Goal: Complete application form

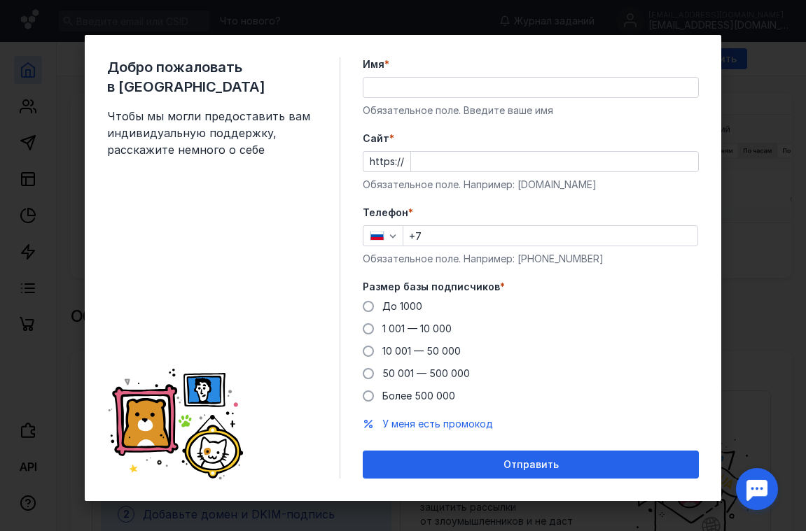
click at [508, 98] on div "Имя * Обязательное поле. Введите ваше имя" at bounding box center [531, 87] width 336 height 60
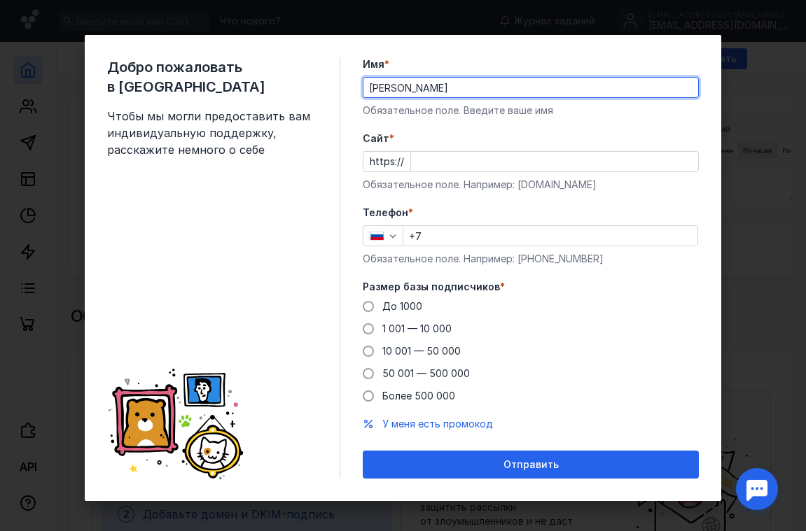
type input "[PERSON_NAME]"
click at [500, 172] on div at bounding box center [554, 161] width 288 height 21
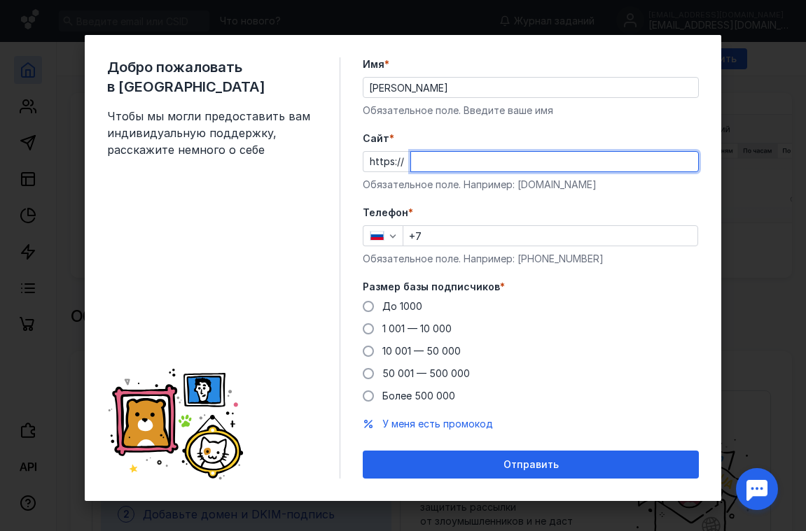
paste input "[DOMAIN_NAME]"
type input "[DOMAIN_NAME]"
click at [471, 241] on input "+7" at bounding box center [550, 236] width 294 height 20
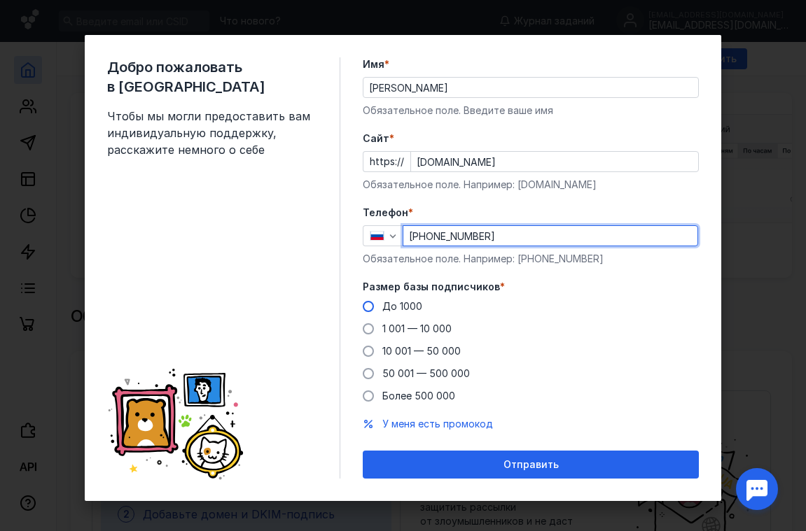
type input "[PHONE_NUMBER]"
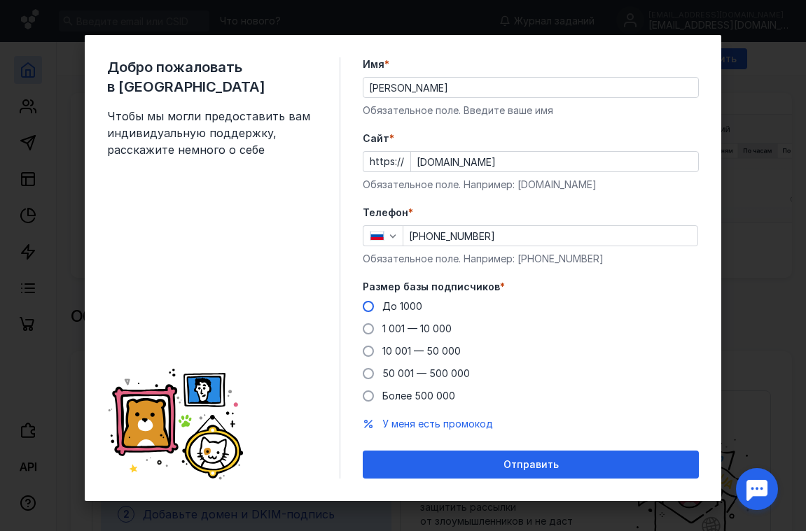
click at [368, 300] on label "До 1000" at bounding box center [393, 307] width 60 height 14
click at [0, 0] on input "До 1000" at bounding box center [0, 0] width 0 height 0
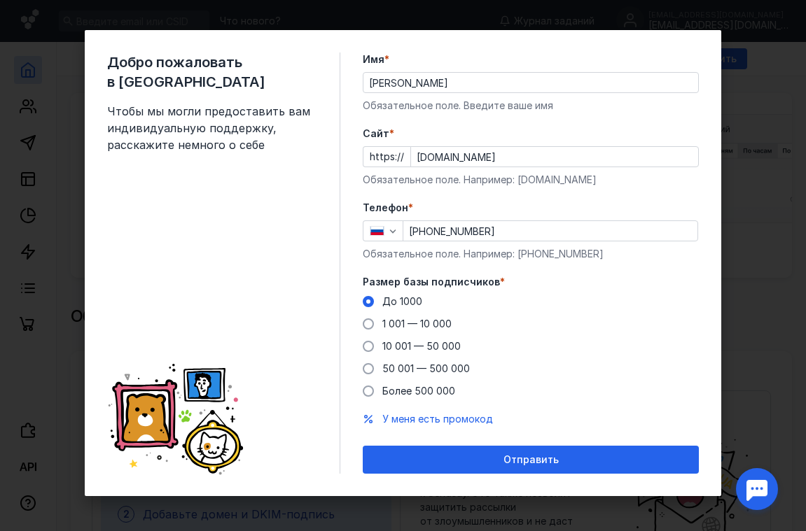
scroll to position [5, 0]
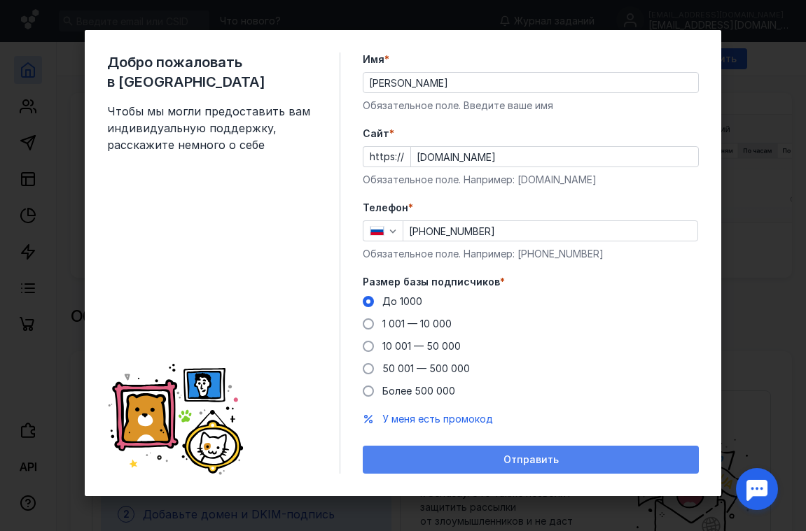
click at [471, 456] on div "Отправить" at bounding box center [531, 460] width 322 height 12
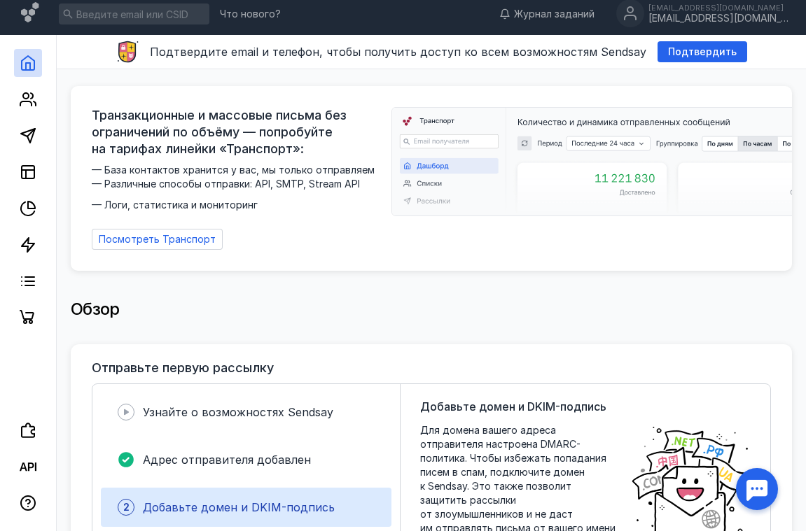
scroll to position [6, 0]
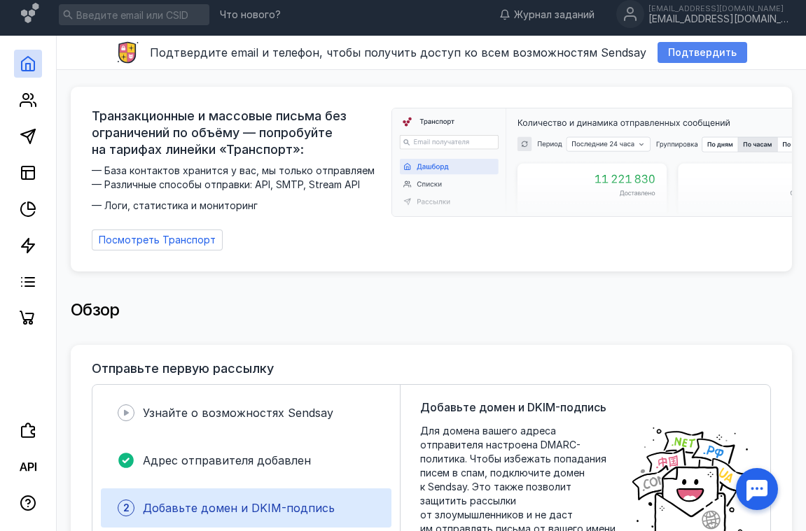
click at [697, 54] on span "Подтвердить" at bounding box center [702, 53] width 69 height 12
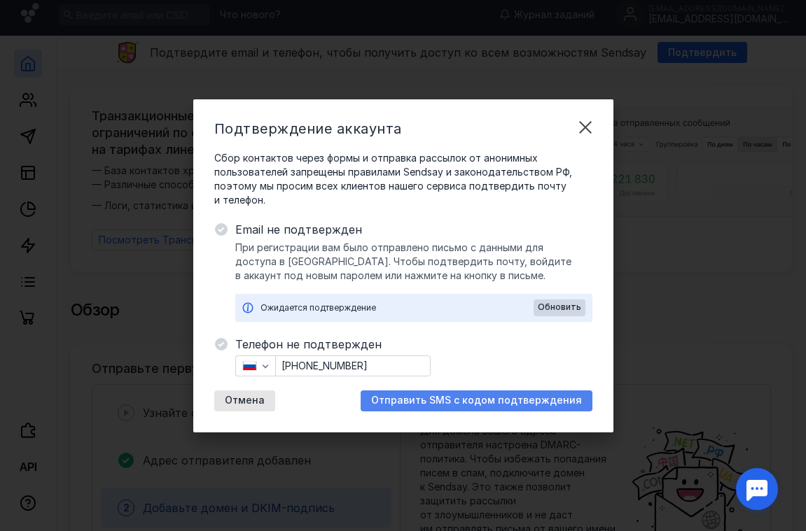
click at [478, 400] on span "Отправить SMS с кодом подтверждения" at bounding box center [476, 401] width 211 height 12
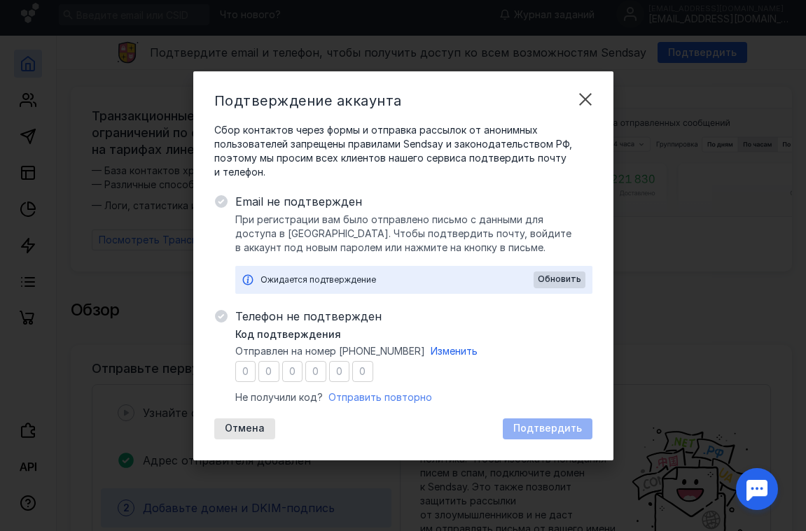
type input "5"
type input "6"
type input "3"
type input "4"
type input "5"
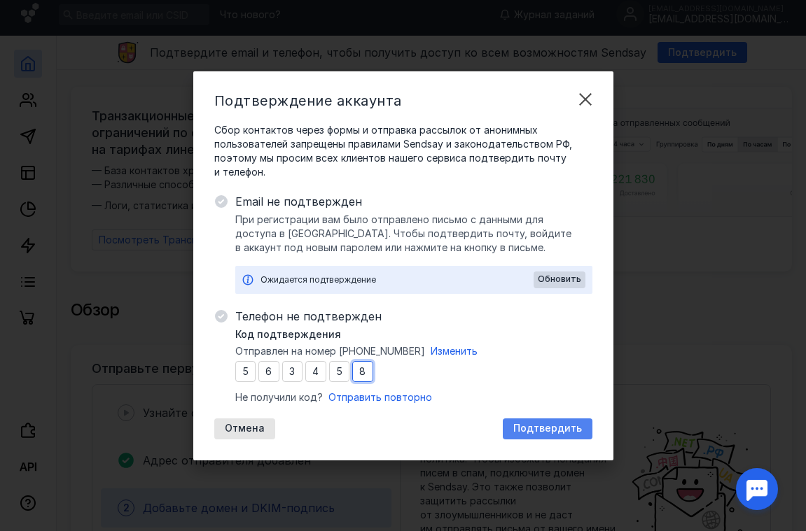
type input "8"
click at [536, 433] on span "Подтвердить" at bounding box center [547, 429] width 69 height 12
